Goal: Information Seeking & Learning: Learn about a topic

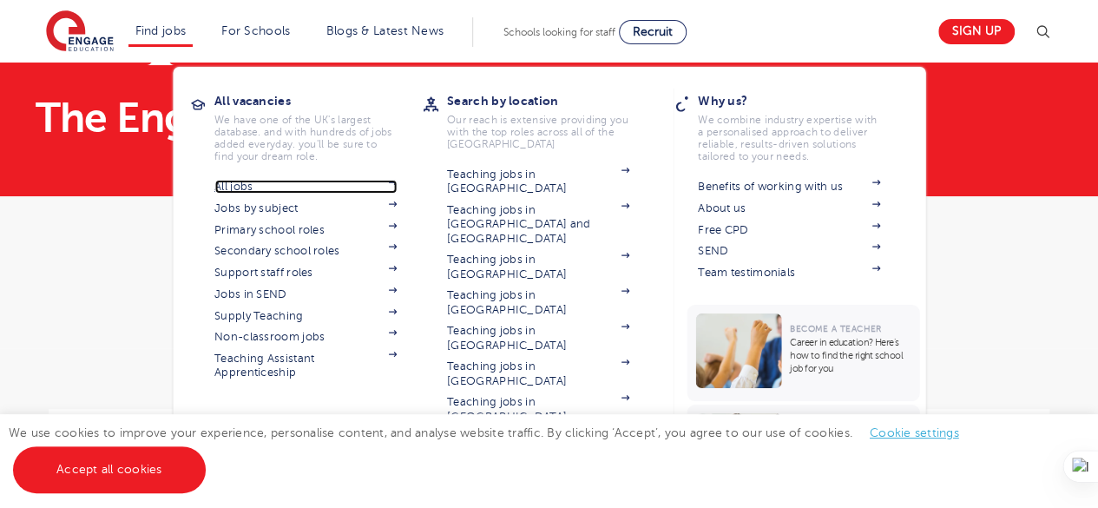
click at [236, 187] on link "All jobs" at bounding box center [305, 187] width 182 height 14
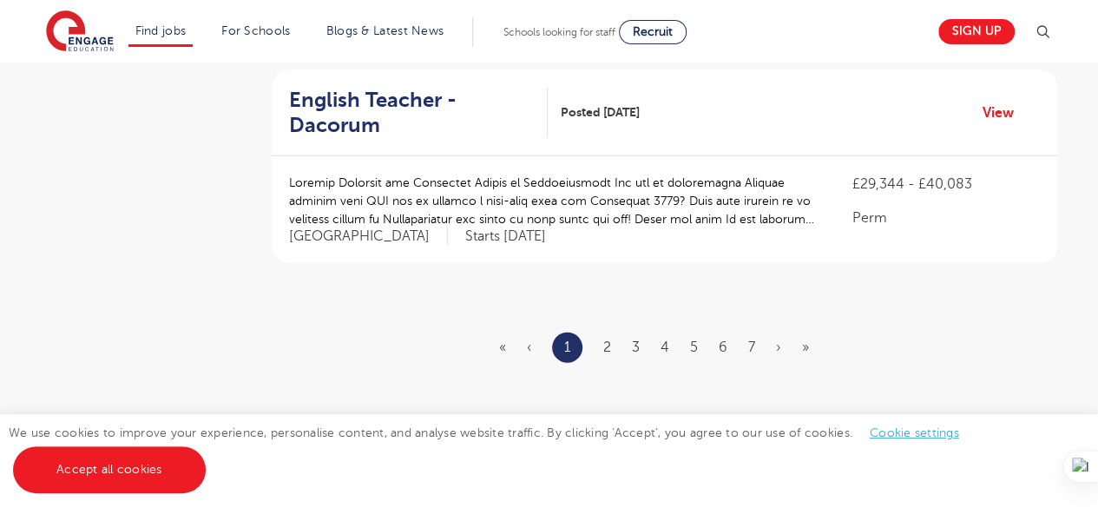
scroll to position [2103, 0]
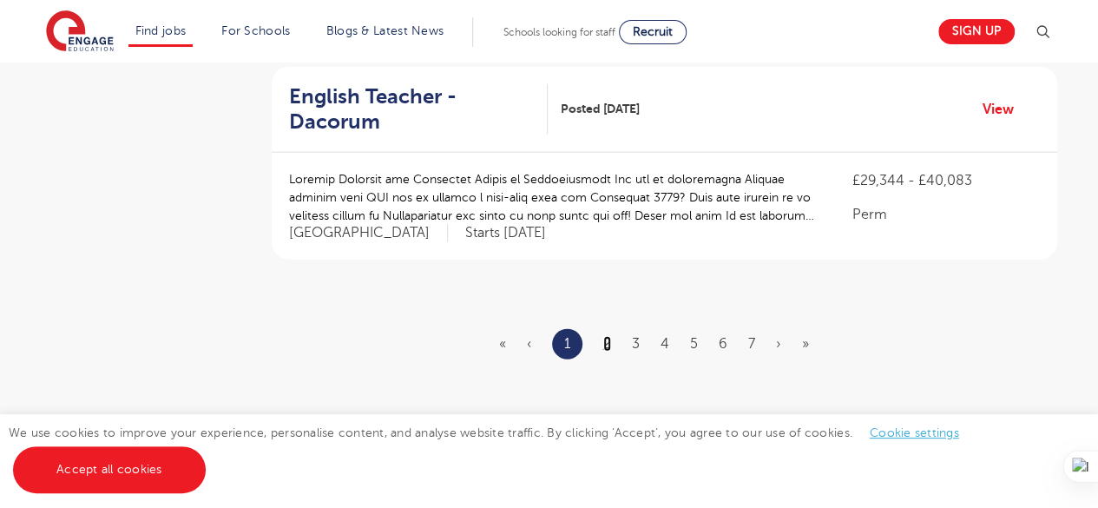
click at [609, 336] on link "2" at bounding box center [607, 344] width 8 height 16
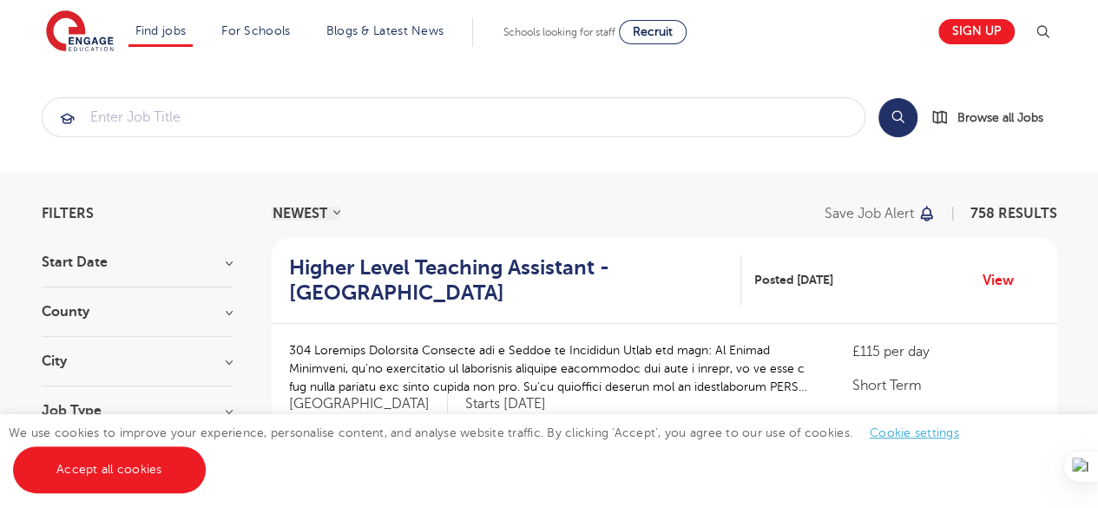
click at [231, 273] on div "Start Date September 77 November 10 October 7 Show more" at bounding box center [137, 271] width 191 height 32
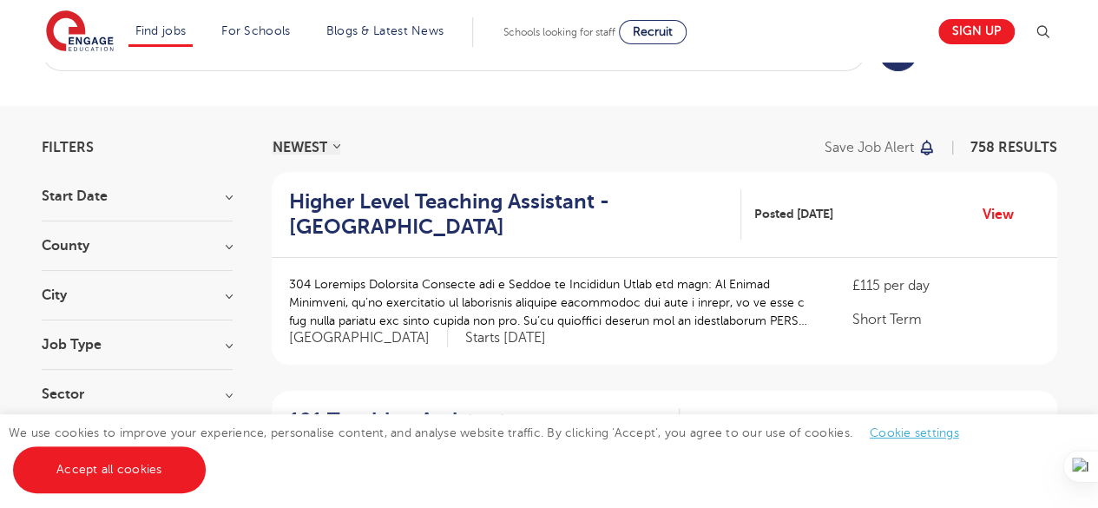
scroll to position [72, 0]
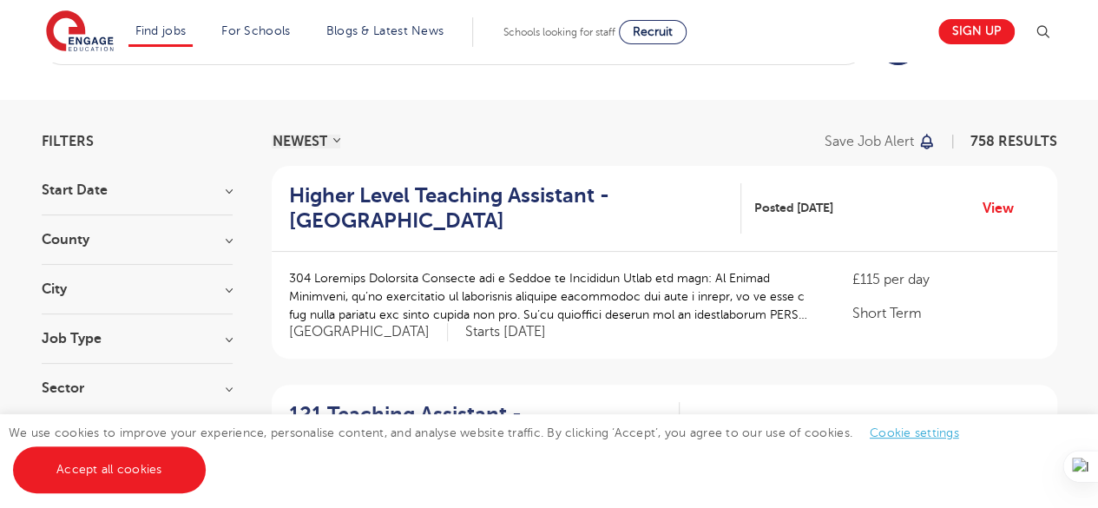
click at [227, 248] on div "County London 546 Hertfordshire 119 Leeds 38 East Sussex 13 Kirklees 12 Show mo…" at bounding box center [137, 249] width 191 height 32
click at [230, 234] on h3 "County" at bounding box center [137, 240] width 191 height 14
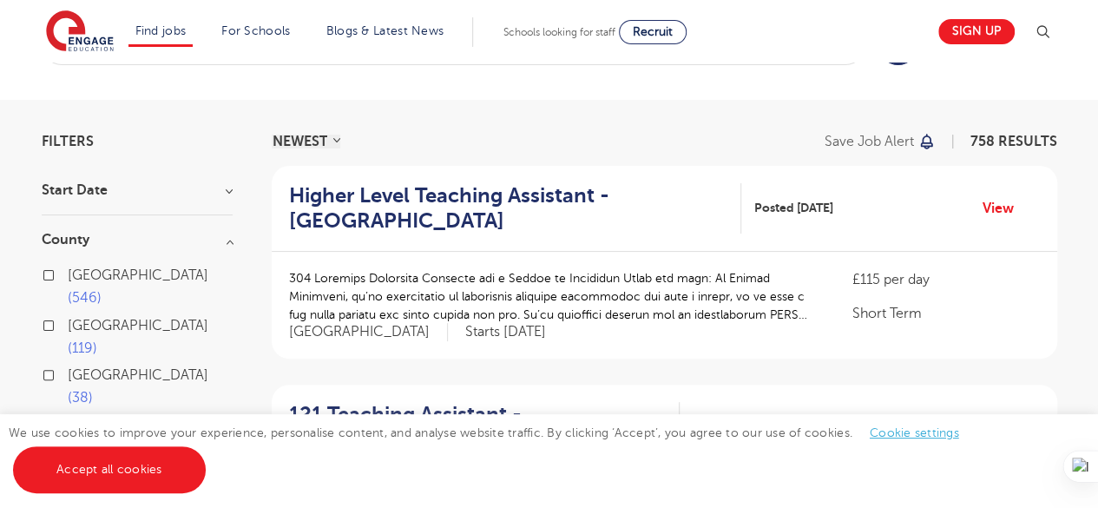
click at [68, 272] on label "London 546" at bounding box center [150, 287] width 165 height 46
click at [68, 272] on input "London 546" at bounding box center [73, 272] width 11 height 11
checkbox input "true"
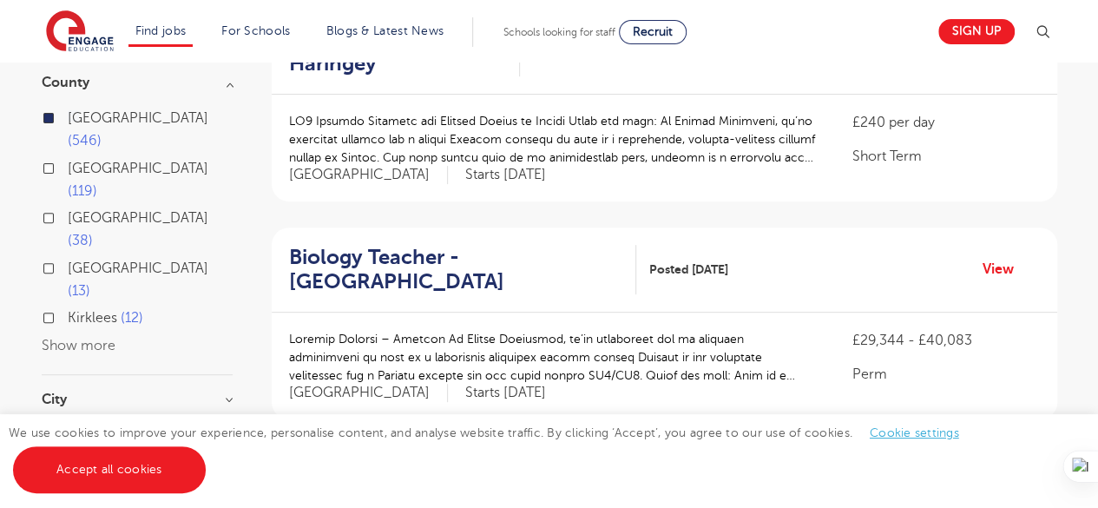
scroll to position [228, 0]
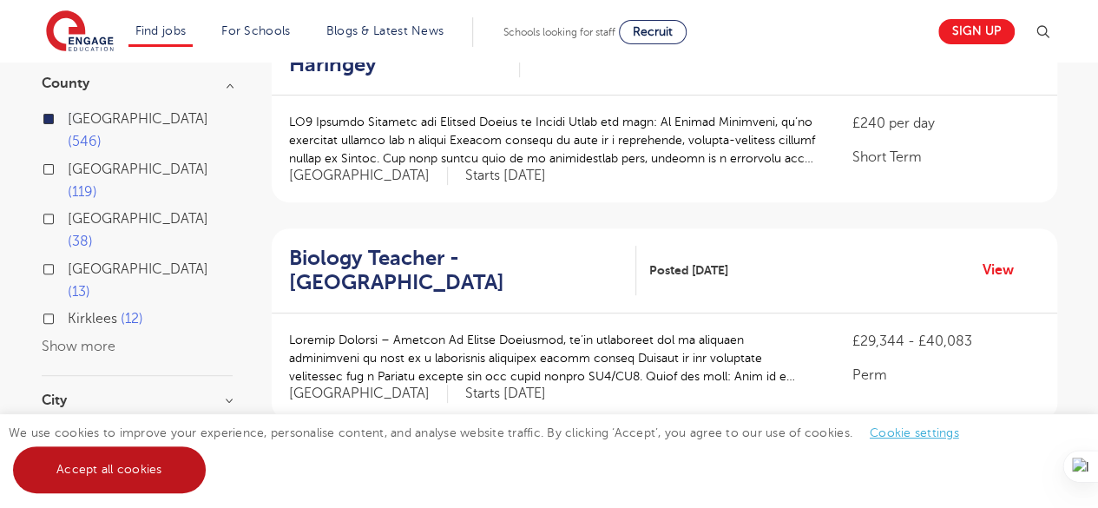
click at [135, 485] on link "Accept all cookies" at bounding box center [109, 469] width 193 height 47
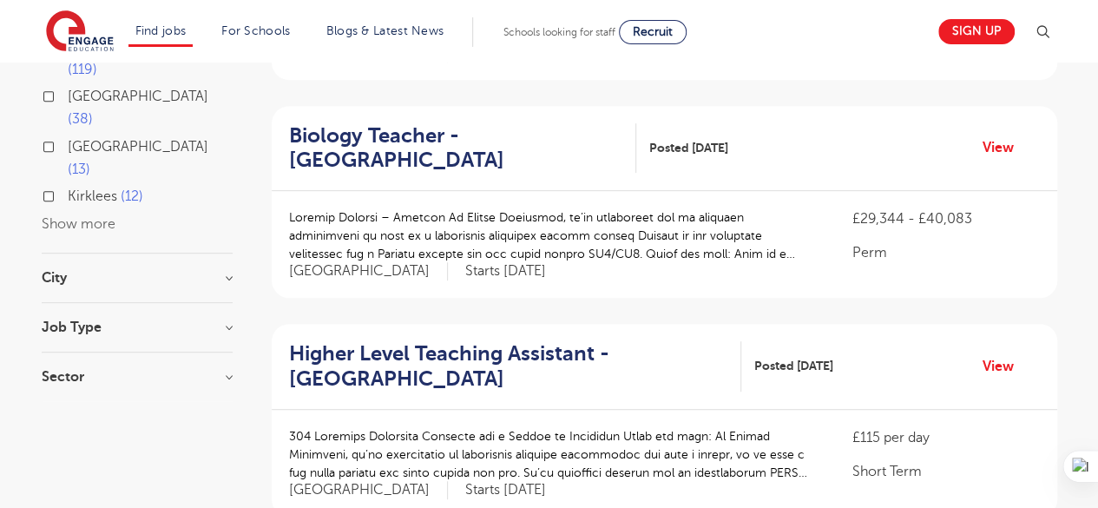
scroll to position [352, 0]
click at [227, 320] on h3 "Job Type" at bounding box center [137, 327] width 191 height 14
click at [224, 386] on h3 "Sector" at bounding box center [137, 393] width 191 height 14
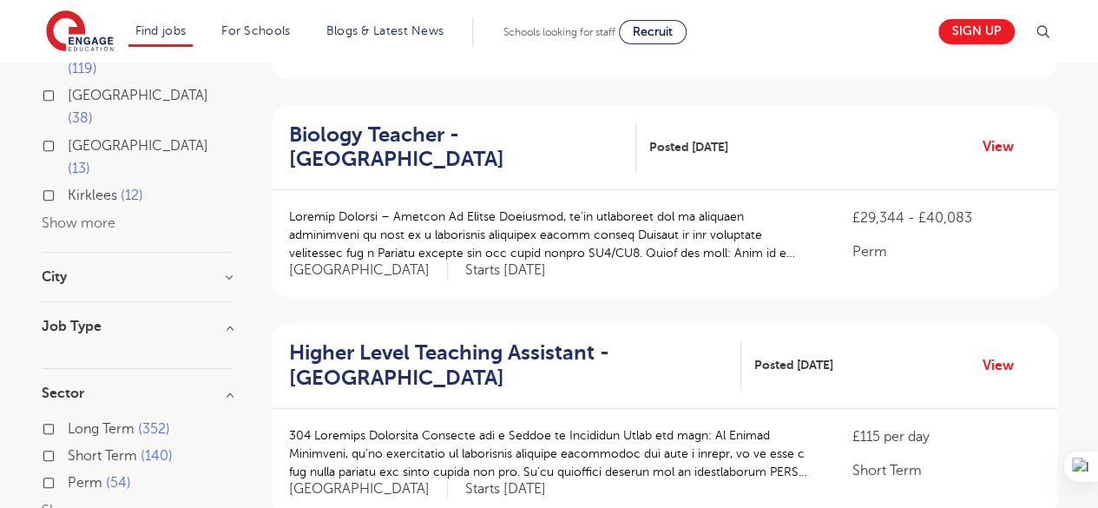
click at [43, 418] on div "Long Term 352" at bounding box center [137, 431] width 191 height 27
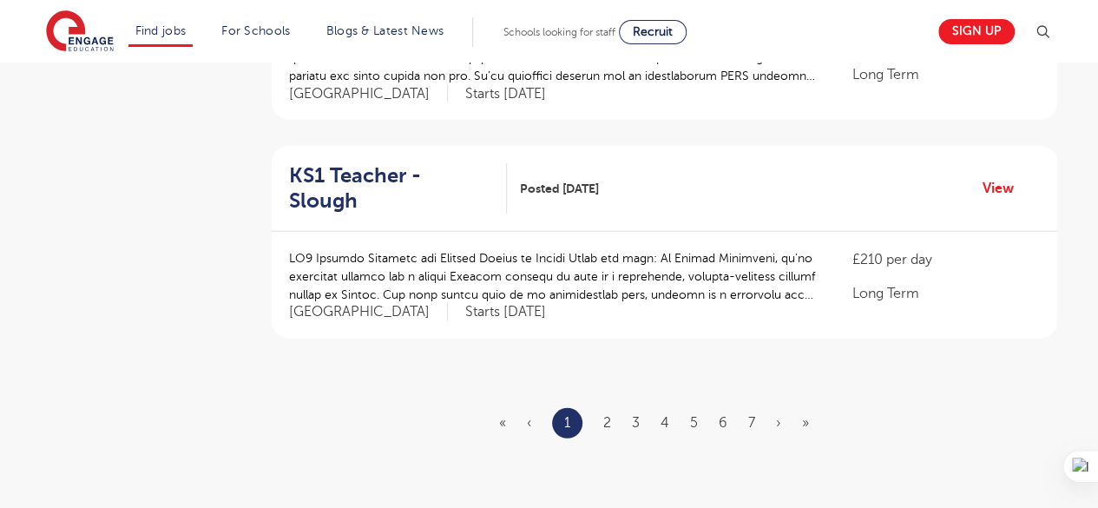
scroll to position [2059, 0]
click at [603, 407] on ul "« ‹ 1 2 3 4 5 6 7 › »" at bounding box center [664, 422] width 331 height 30
click at [607, 414] on link "2" at bounding box center [607, 422] width 8 height 16
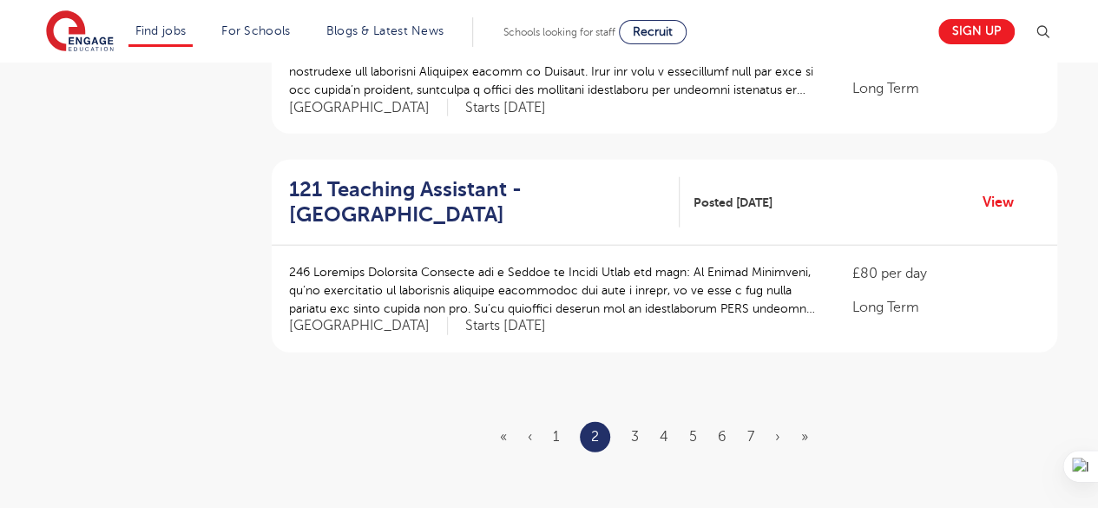
scroll to position [2049, 0]
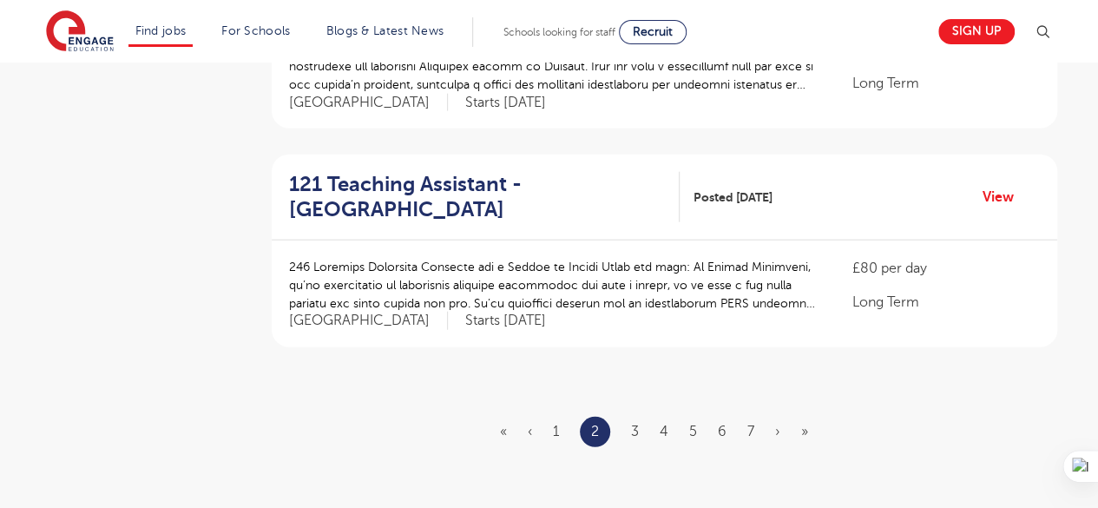
click at [637, 420] on li "3" at bounding box center [635, 431] width 8 height 23
click at [637, 424] on link "3" at bounding box center [635, 432] width 8 height 16
